Goal: Task Accomplishment & Management: Use online tool/utility

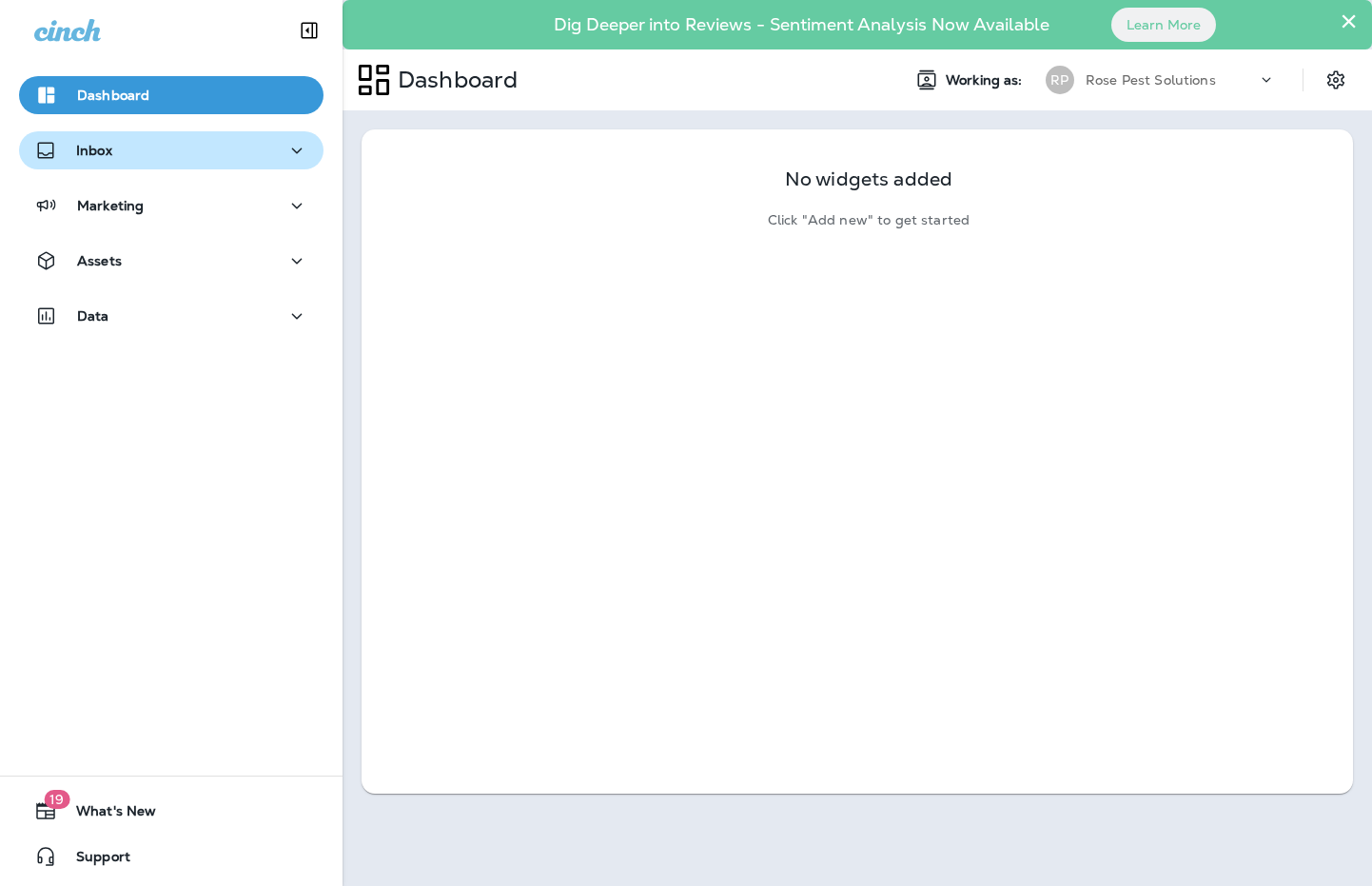
click at [207, 163] on button "Inbox" at bounding box center [171, 150] width 305 height 38
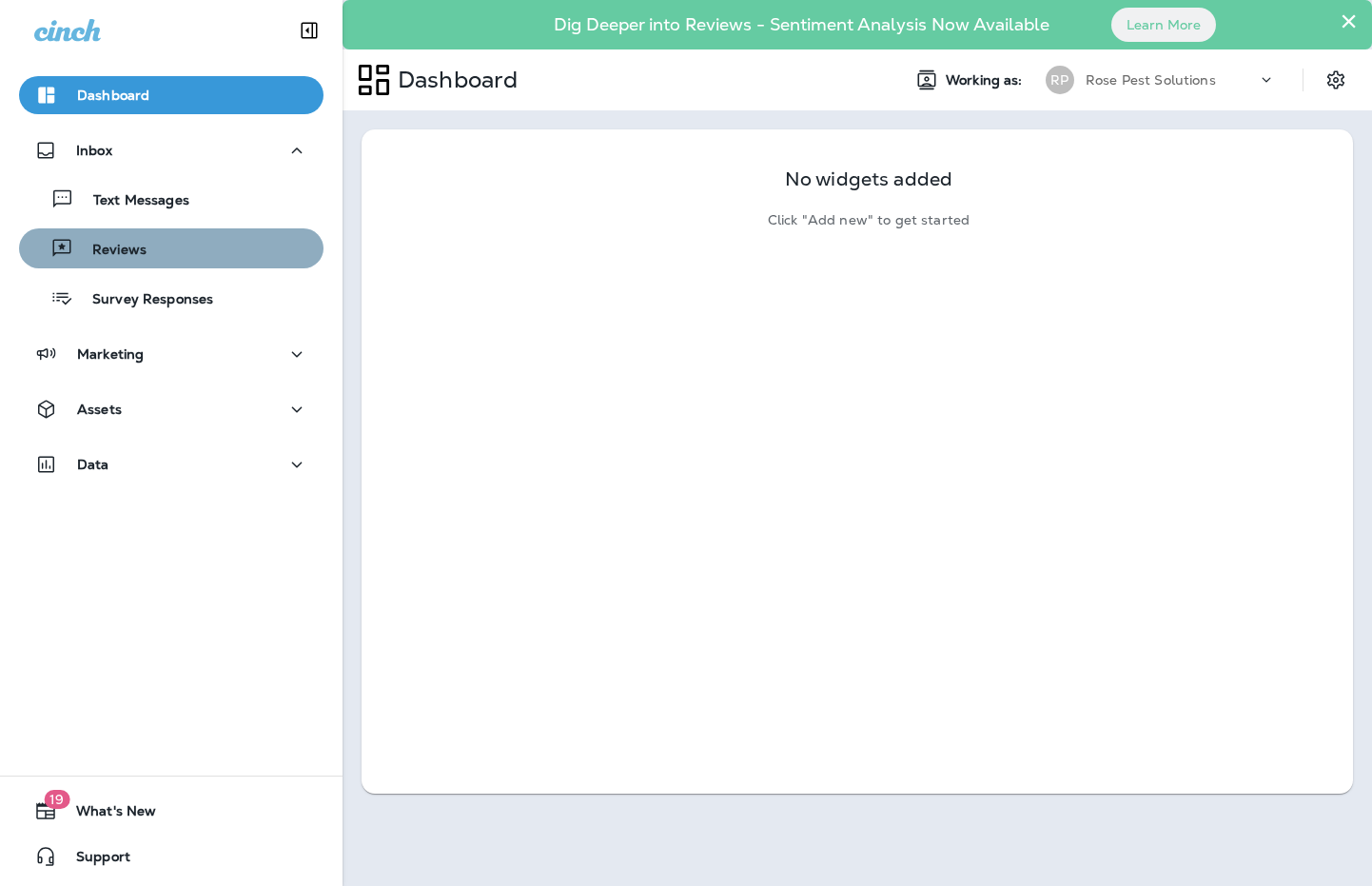
click at [207, 254] on div "Reviews" at bounding box center [171, 248] width 289 height 29
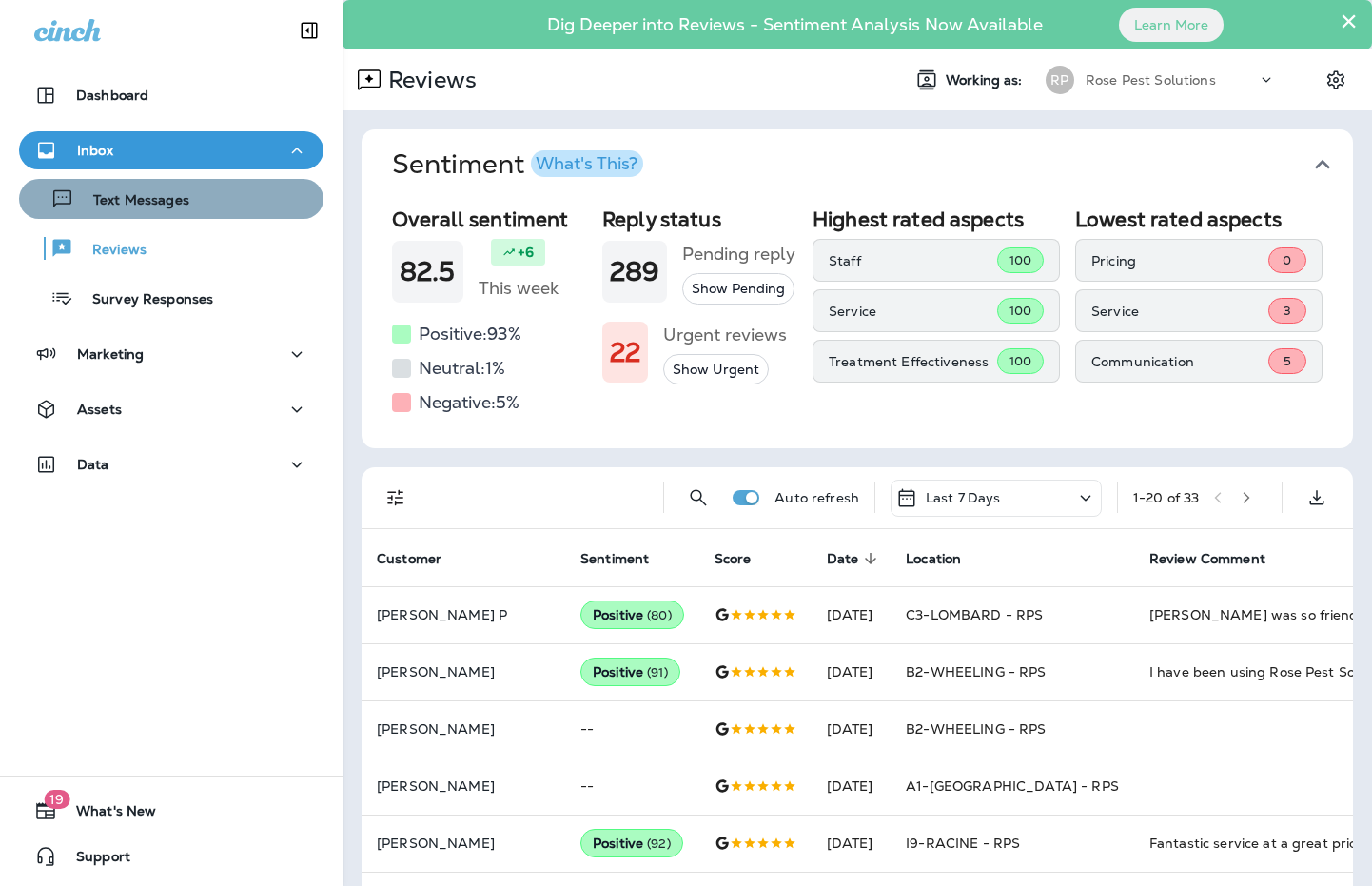
click at [170, 204] on p "Text Messages" at bounding box center [132, 201] width 115 height 18
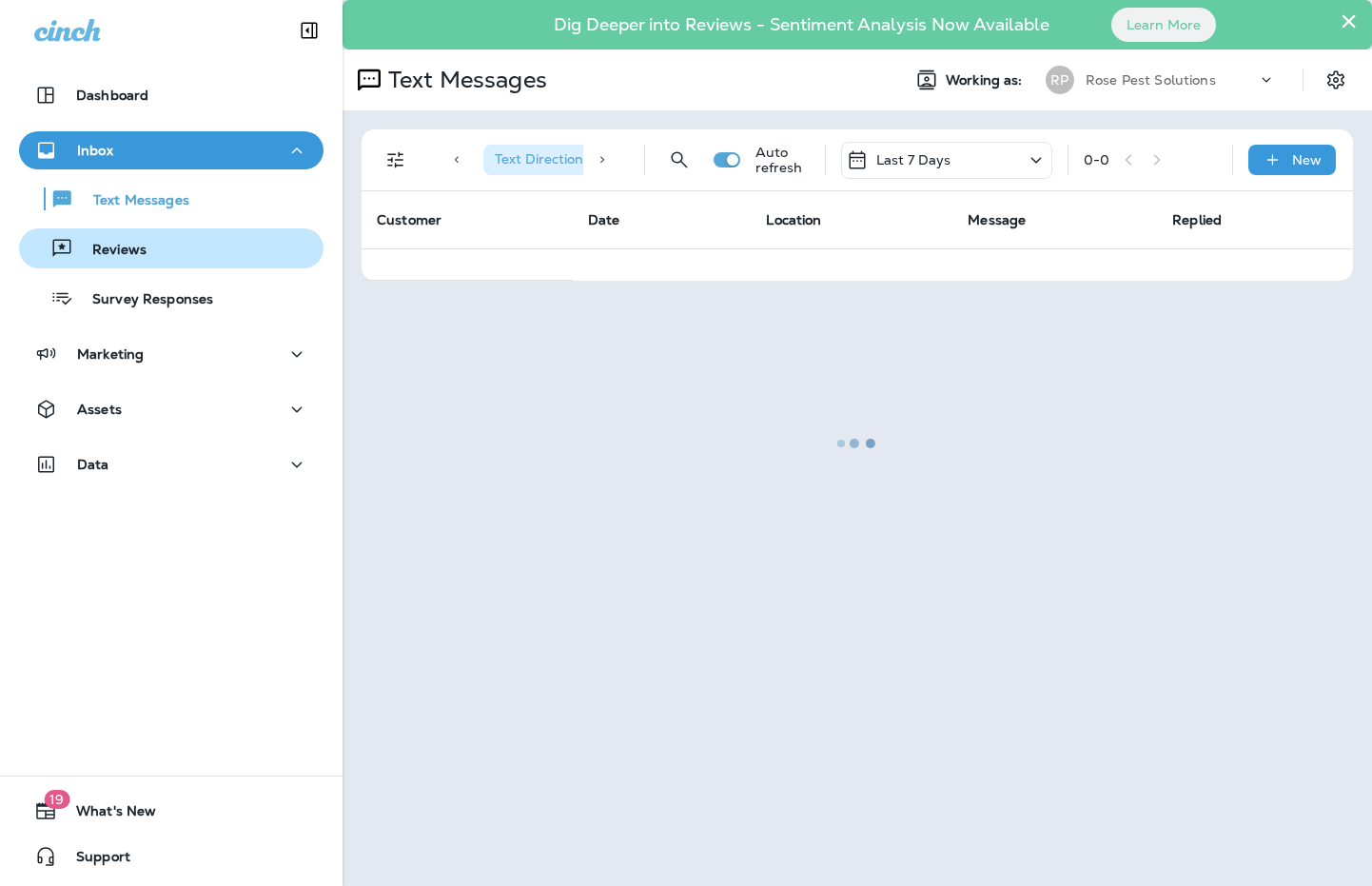
click at [143, 252] on p "Reviews" at bounding box center [110, 250] width 73 height 18
